Goal: Obtain resource: Download file/media

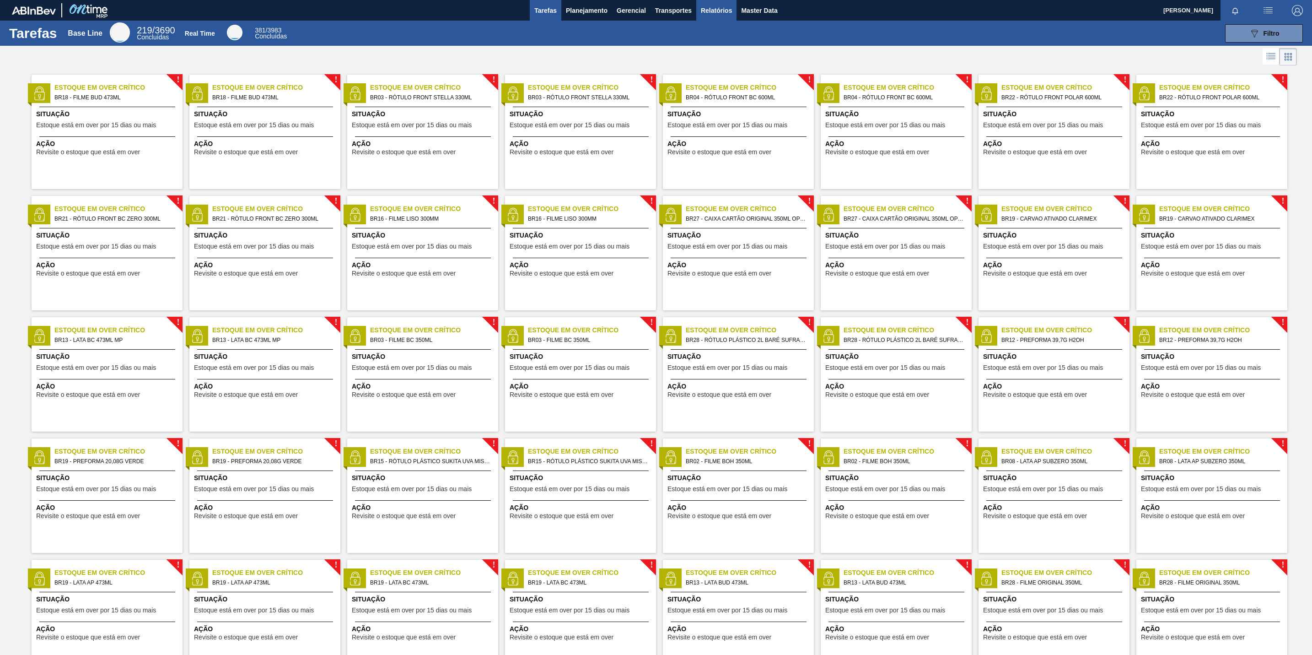
click at [728, 12] on span "Relatórios" at bounding box center [716, 10] width 31 height 11
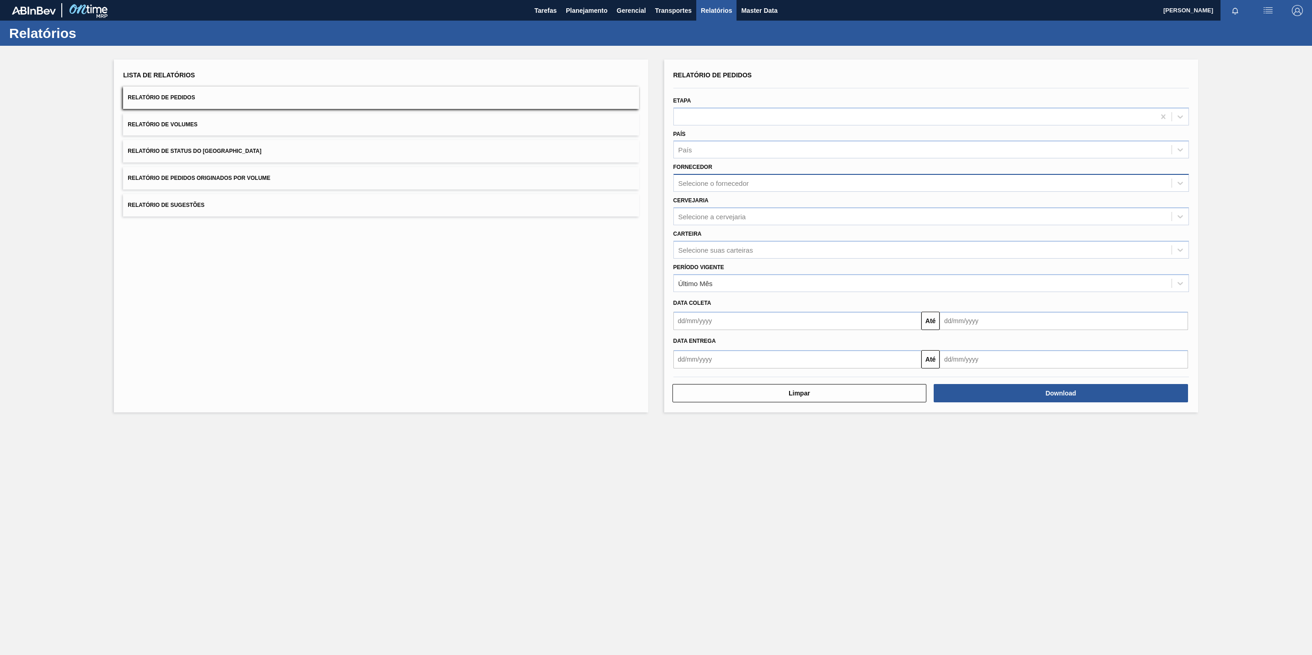
click at [743, 183] on div "Selecione o fornecedor" at bounding box center [714, 183] width 70 height 8
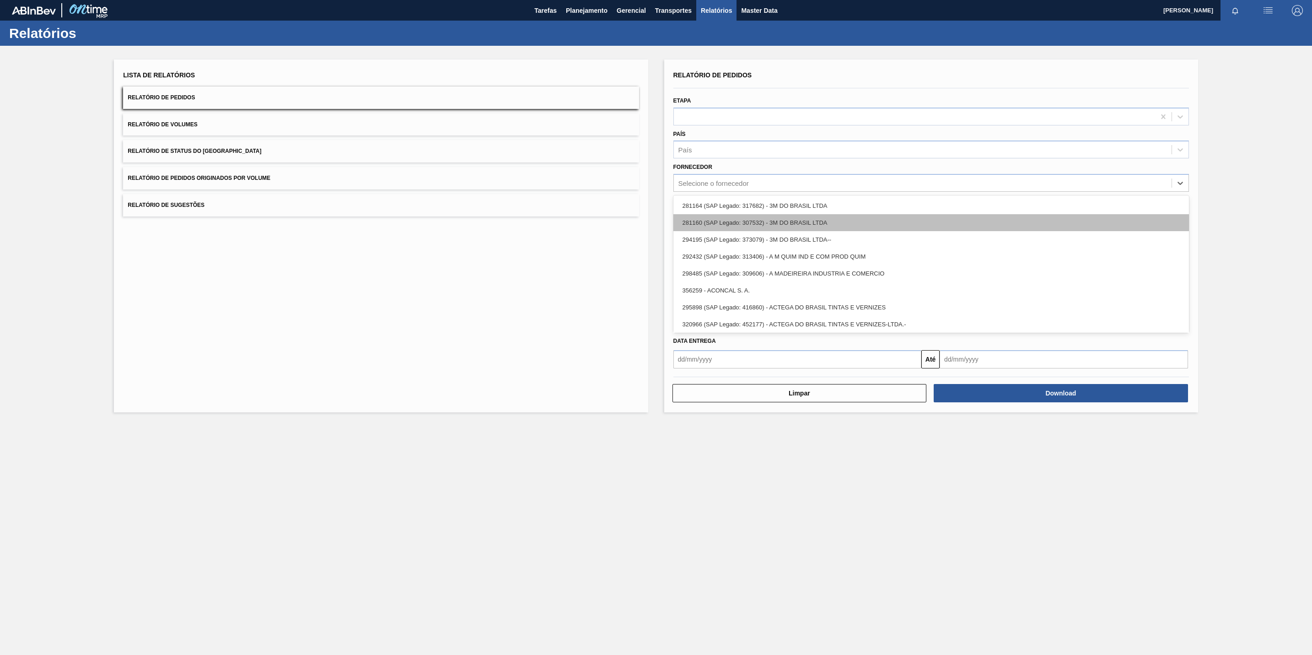
paste input "30012383"
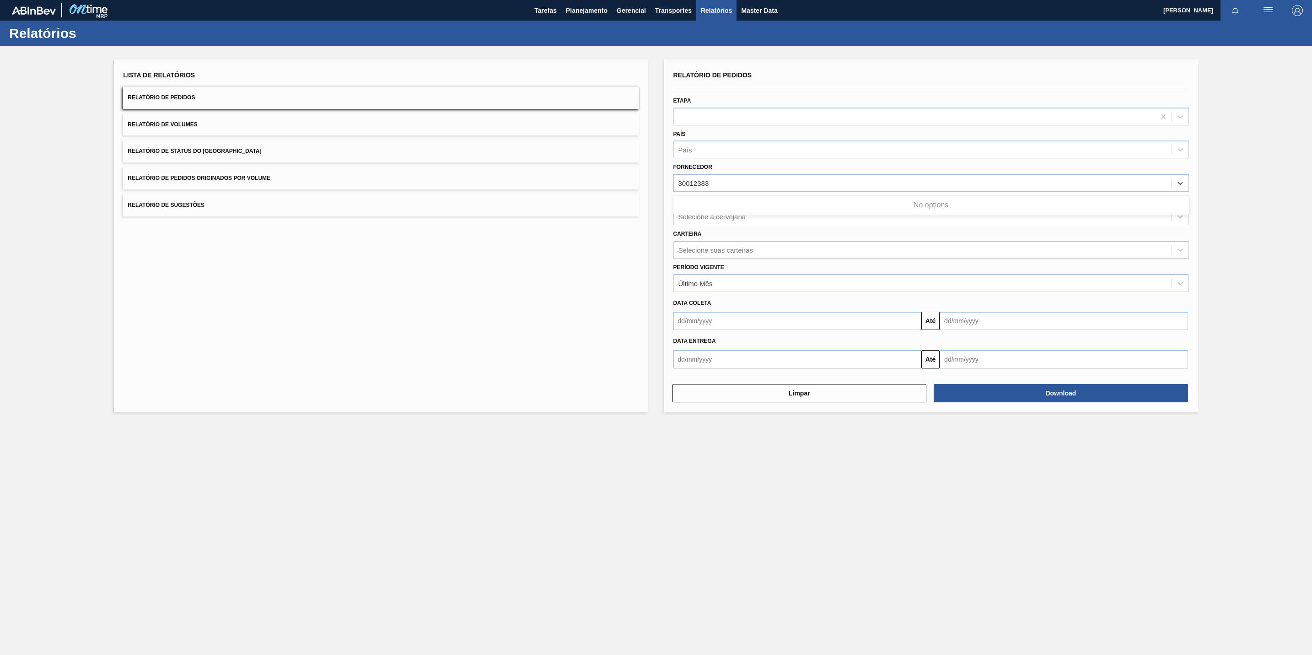
type input "30012383"
click at [1311, 245] on div "Lista de Relatórios Relatório de Pedidos Relatório de Volumes Relatório de Stat…" at bounding box center [656, 235] width 1312 height 378
click at [687, 181] on div "Selecione o fornecedor" at bounding box center [714, 183] width 70 height 8
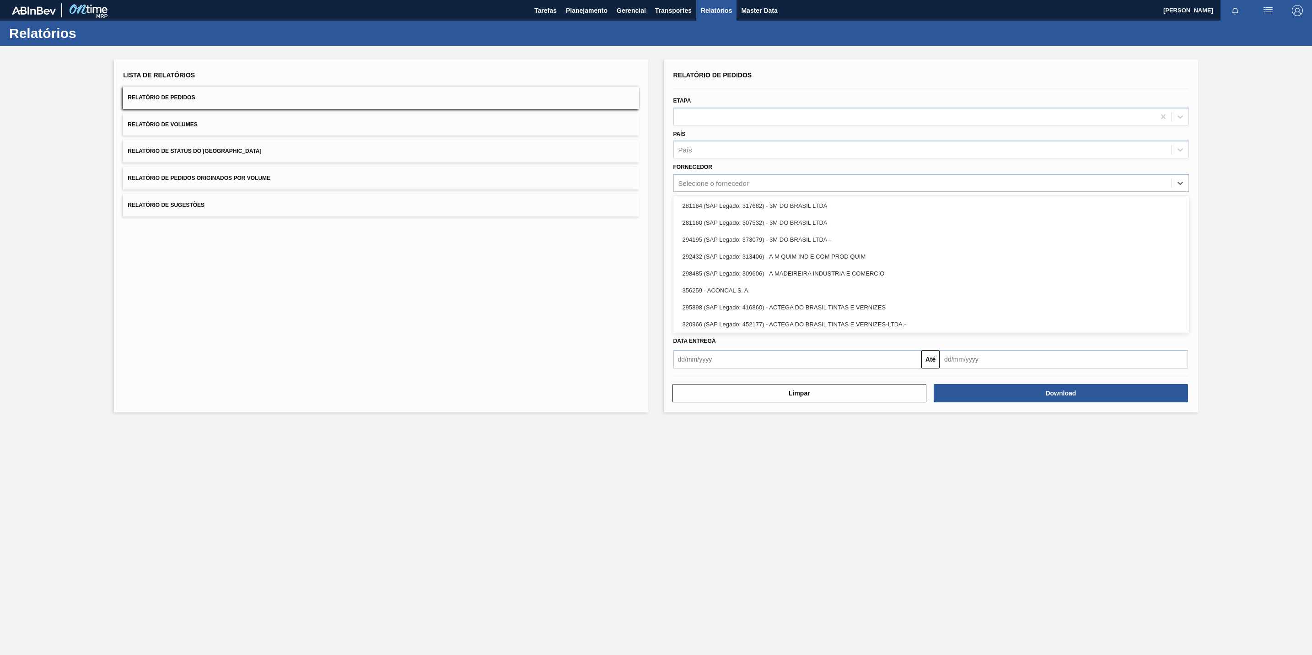
paste input "30012383"
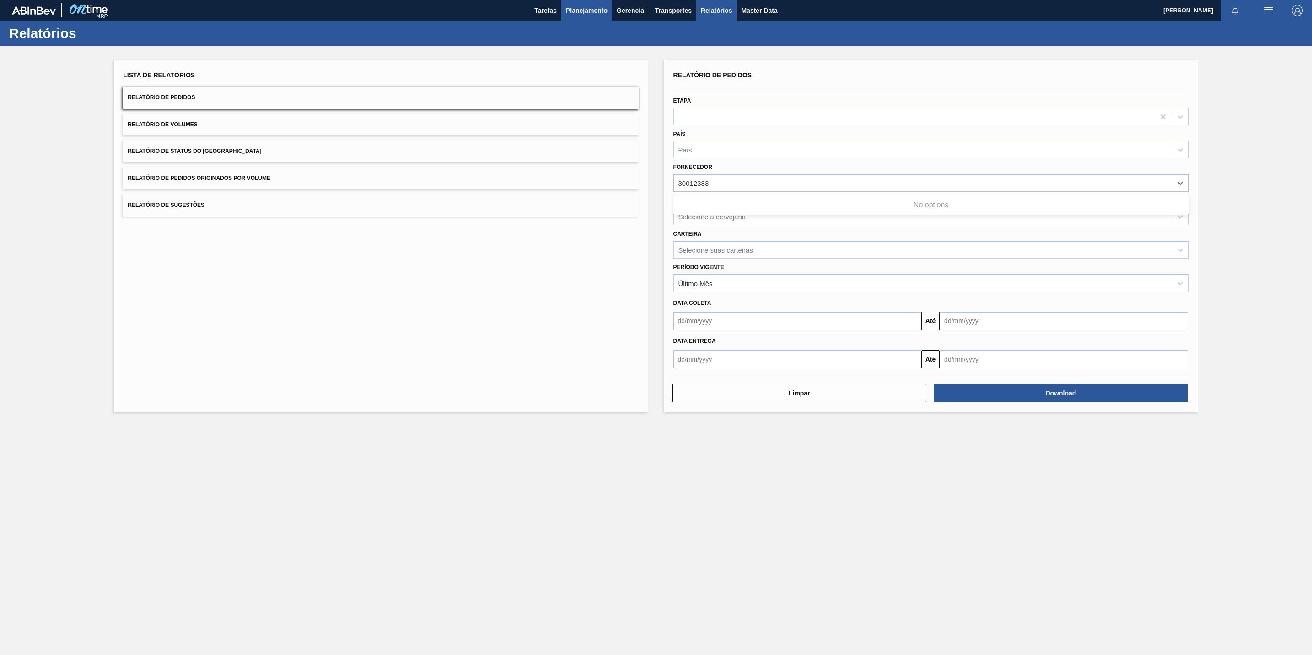
type input "30012383"
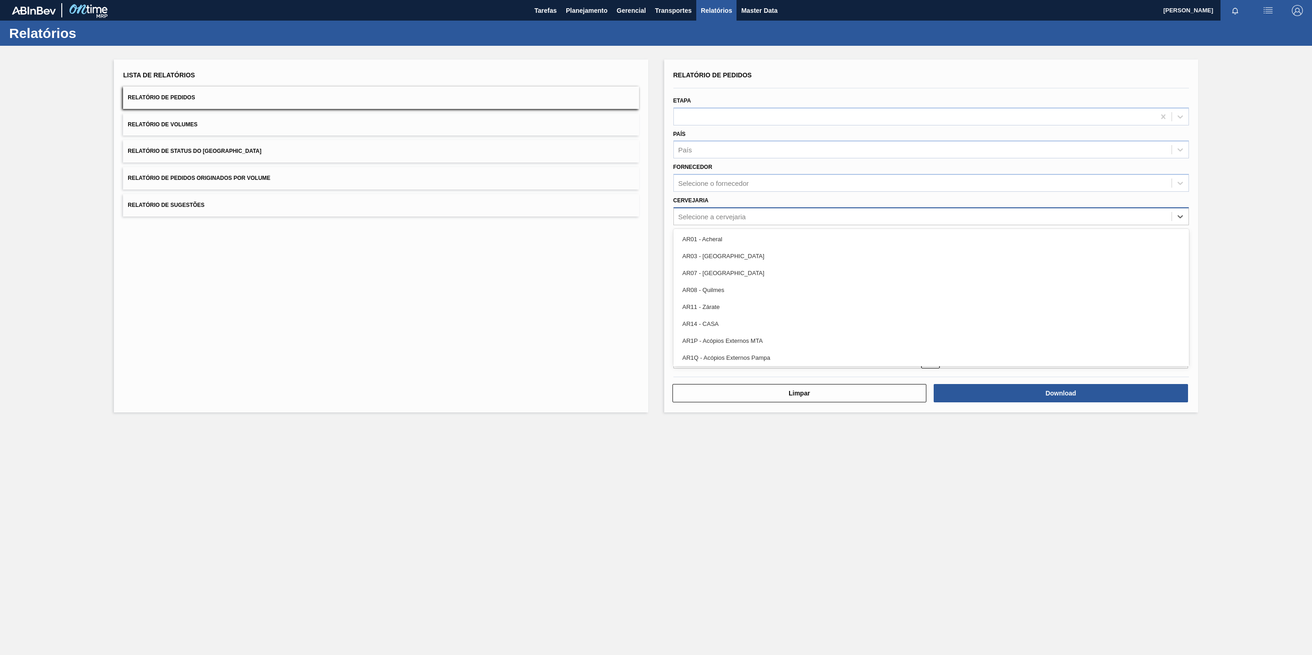
click at [754, 221] on div "Selecione a cervejaria" at bounding box center [923, 216] width 498 height 13
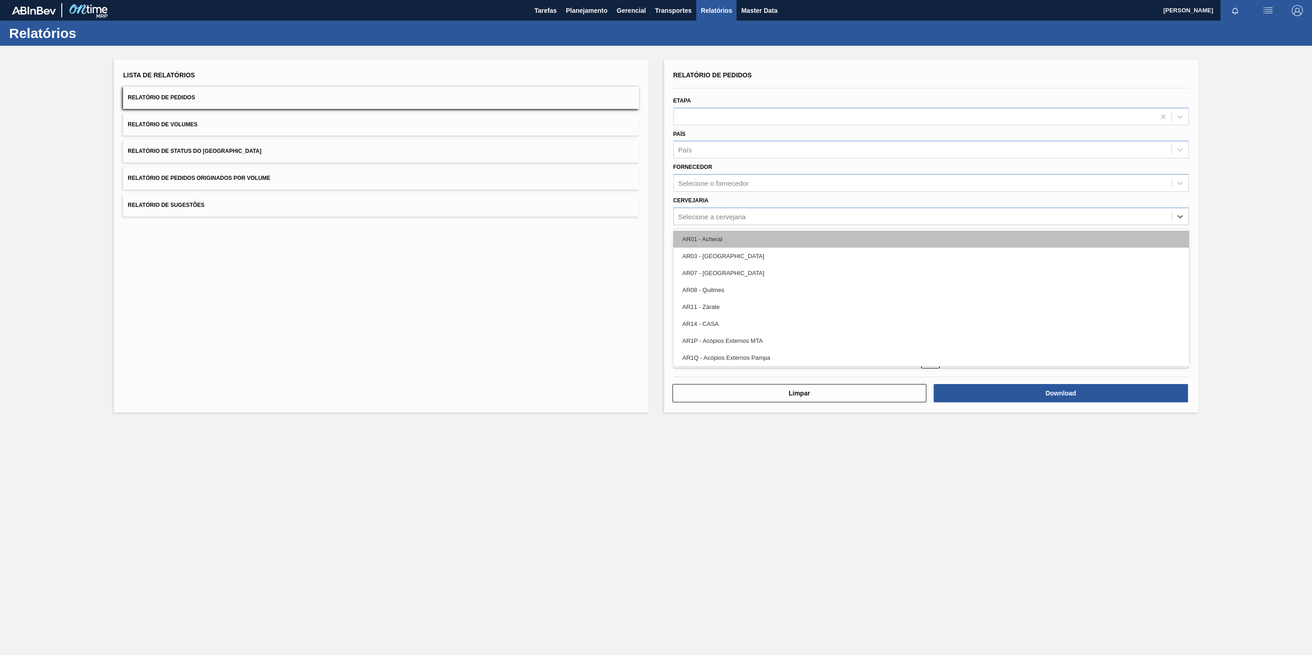
paste input "289877"
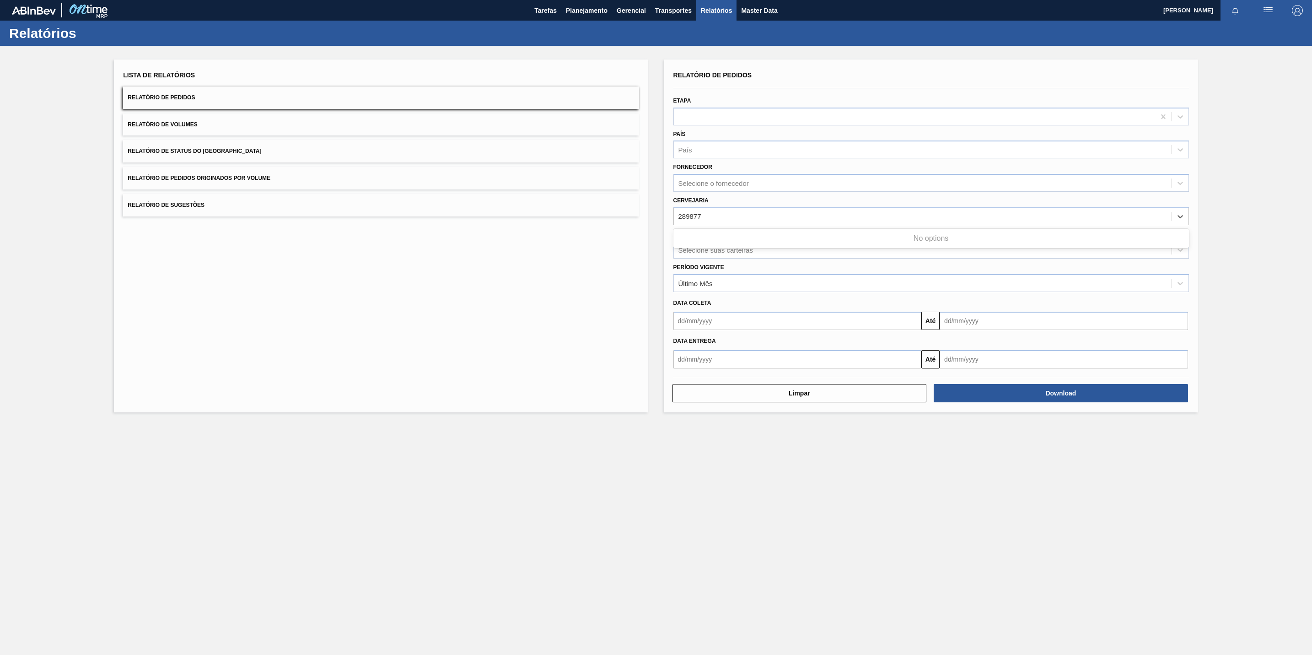
type input "289877"
click at [593, 305] on div "Lista de Relatórios Relatório de Pedidos Relatório de Volumes Relatório de Stat…" at bounding box center [381, 235] width 534 height 353
click at [733, 215] on div "Selecione a cervejaria" at bounding box center [713, 216] width 68 height 8
paste input "289877"
type input "289877"
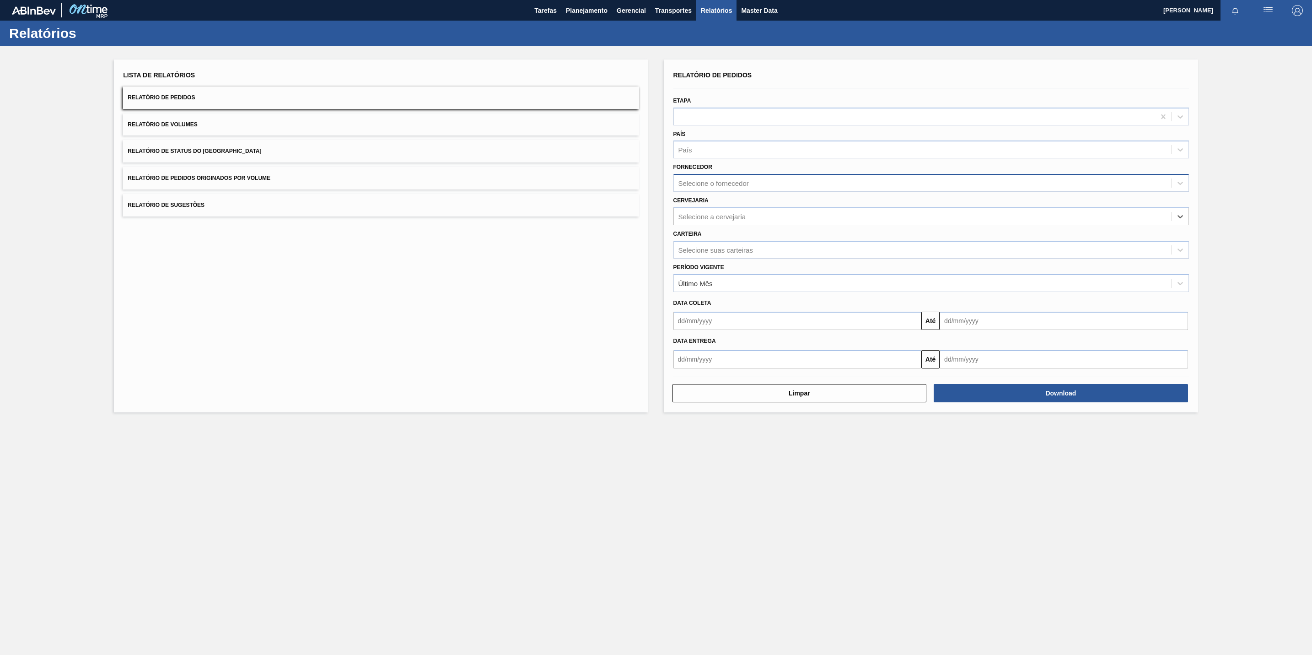
click at [759, 185] on div "Selecione o fornecedor" at bounding box center [923, 183] width 498 height 13
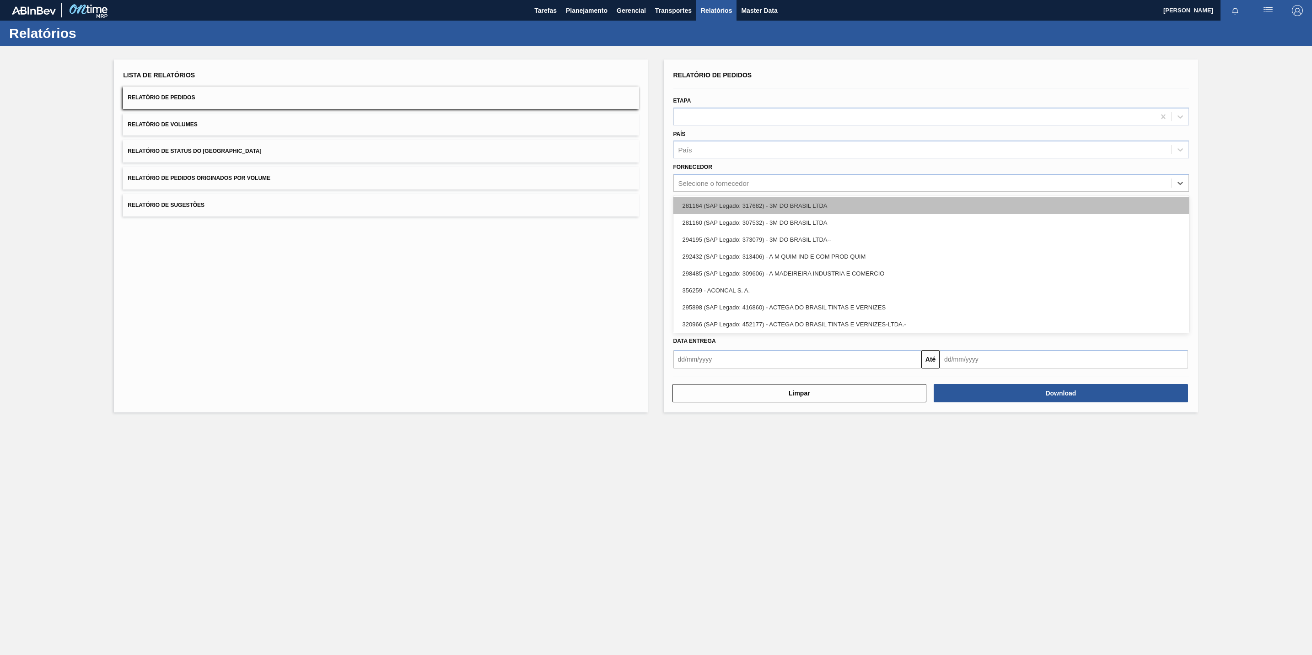
paste input "289877"
type input "289877"
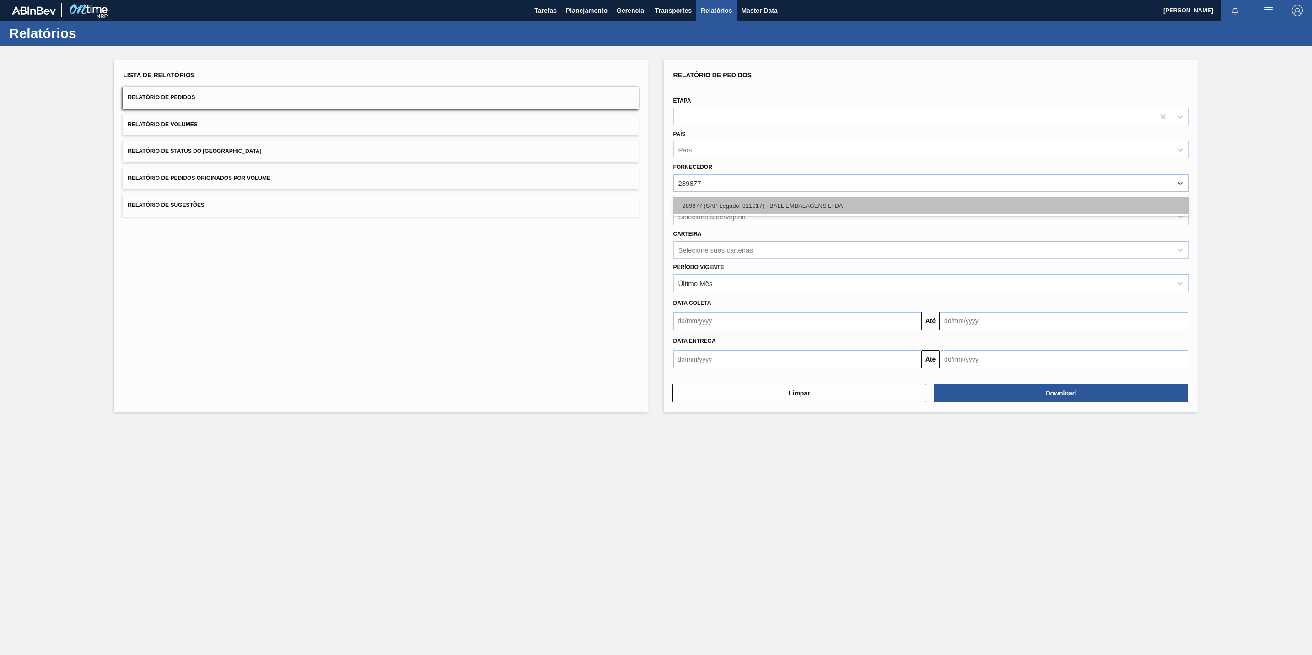
click at [754, 209] on div "289877 (SAP Legado: 311017) - BALL EMBALAGENS LTDA" at bounding box center [931, 205] width 516 height 17
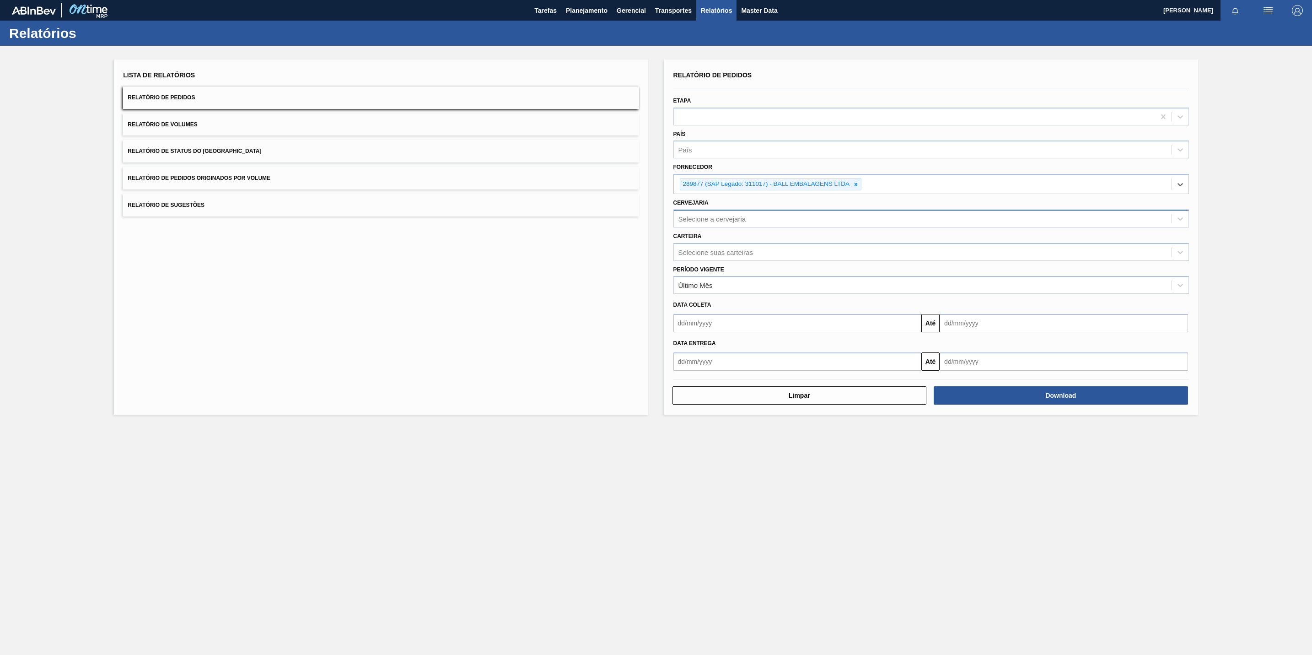
click at [727, 221] on div "Selecione a cervejaria" at bounding box center [713, 219] width 68 height 8
type input "br21"
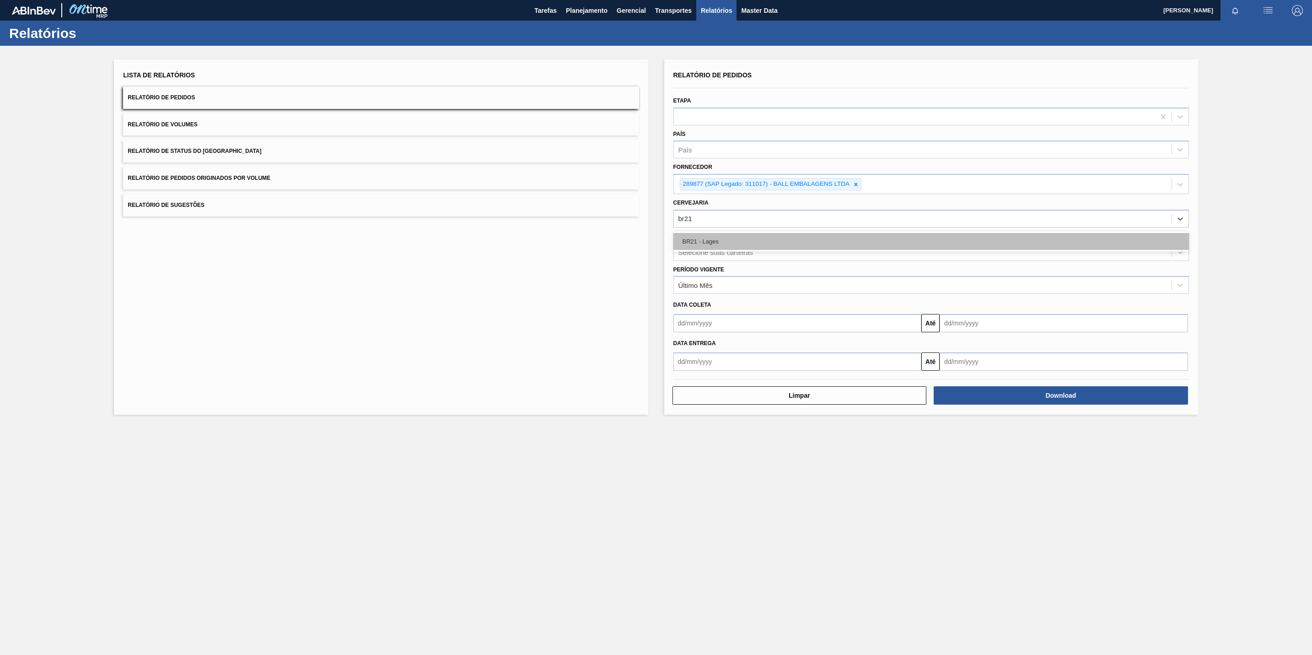
click at [730, 237] on div "BR21 - Lages" at bounding box center [931, 241] width 516 height 17
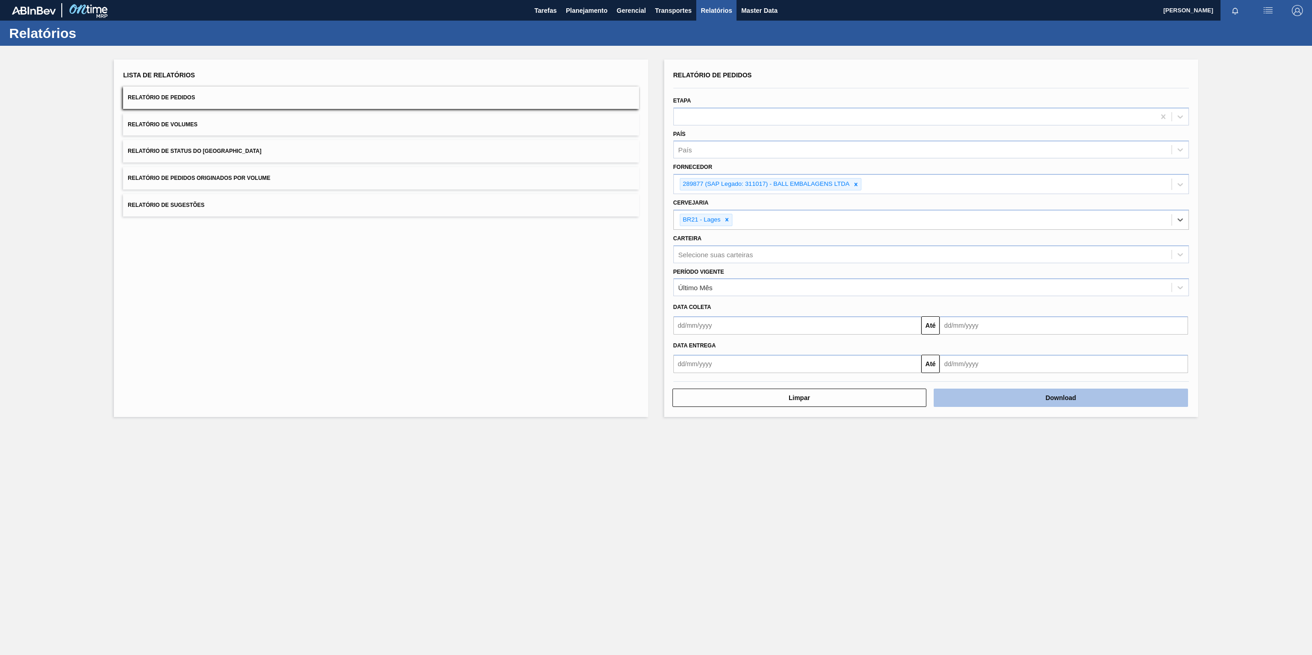
click at [999, 403] on button "Download" at bounding box center [1061, 397] width 254 height 18
